Goal: Task Accomplishment & Management: Manage account settings

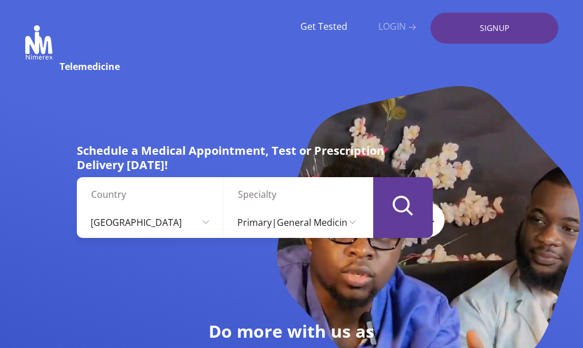
click at [403, 27] on link "LOGIN" at bounding box center [398, 26] width 38 height 11
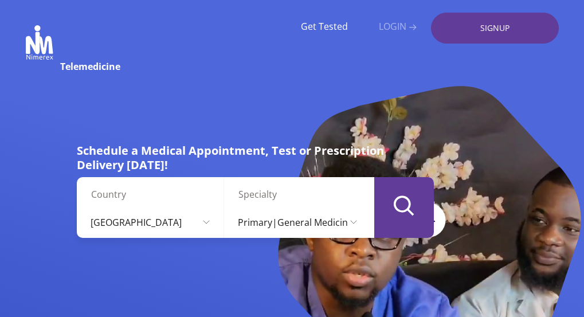
click at [389, 26] on link "LOGIN" at bounding box center [398, 26] width 38 height 11
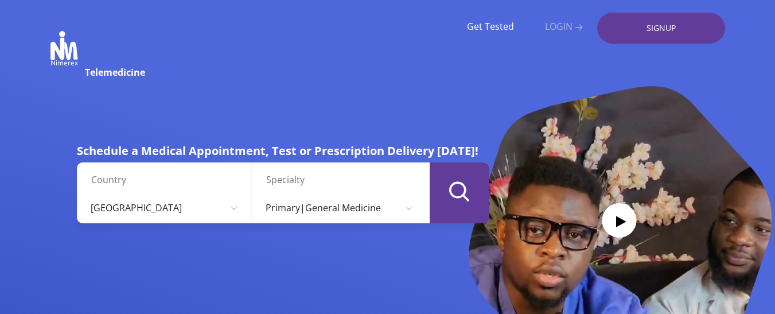
click at [566, 24] on link "LOGIN" at bounding box center [564, 26] width 38 height 11
